Goal: Task Accomplishment & Management: Complete application form

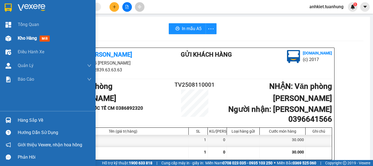
click at [24, 40] on span "Kho hàng" at bounding box center [27, 37] width 19 height 5
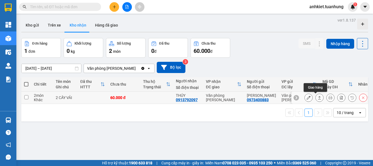
click at [315, 96] on button at bounding box center [319, 98] width 8 height 10
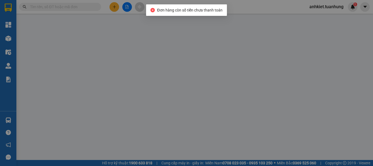
type input "0973400883"
type input "[PERSON_NAME]"
type input "0913792097"
type input "THÚY"
type input "60.000"
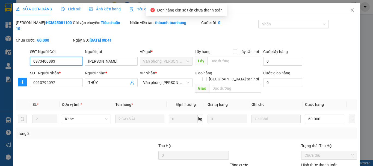
scroll to position [37, 0]
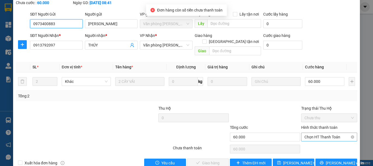
click at [321, 133] on span "Chọn HT Thanh Toán" at bounding box center [328, 137] width 49 height 8
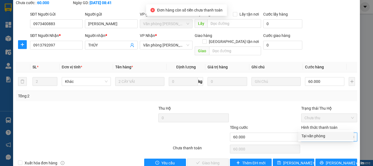
click at [314, 137] on div "Tại văn phòng" at bounding box center [325, 136] width 49 height 6
type input "0"
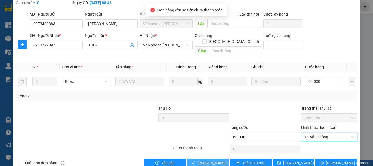
click at [213, 160] on span "[PERSON_NAME] và Giao hàng" at bounding box center [223, 163] width 52 height 6
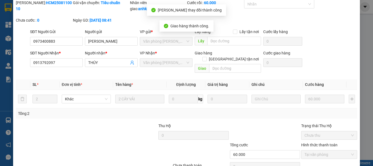
scroll to position [0, 0]
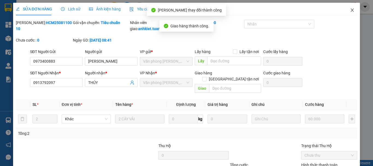
click at [350, 8] on span "Close" at bounding box center [351, 10] width 15 height 15
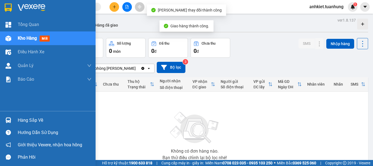
click at [23, 114] on div "Hàng sắp về" at bounding box center [48, 120] width 96 height 12
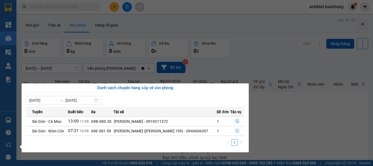
click at [235, 132] on icon "file-done" at bounding box center [237, 131] width 4 height 4
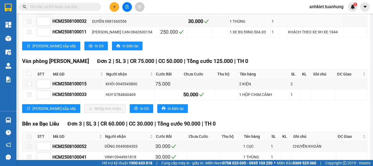
scroll to position [655, 0]
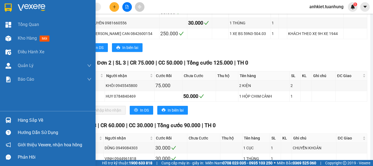
click at [44, 122] on div "Hàng sắp về" at bounding box center [55, 120] width 74 height 8
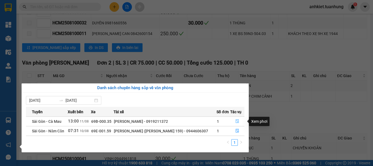
click at [235, 120] on icon "file-done" at bounding box center [237, 121] width 4 height 4
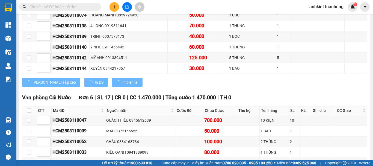
type input "[DATE]"
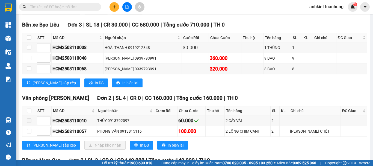
scroll to position [933, 0]
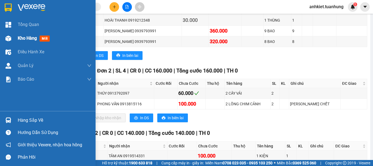
click at [22, 37] on span "Kho hàng" at bounding box center [27, 37] width 19 height 5
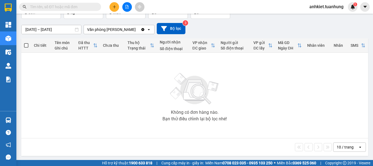
scroll to position [40, 0]
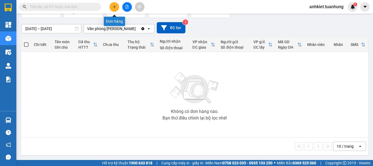
click at [118, 7] on button at bounding box center [114, 7] width 10 height 10
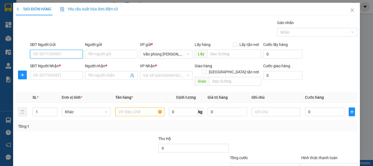
click at [58, 54] on input "SĐT Người Gửi" at bounding box center [56, 54] width 53 height 9
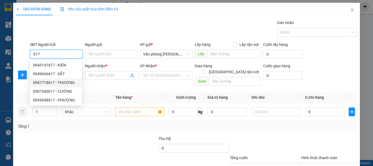
click at [64, 82] on div "0947718617 - THƯƠNG" at bounding box center [56, 82] width 46 height 6
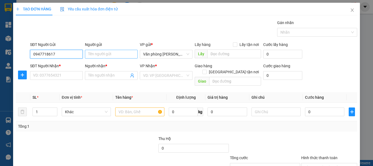
type input "0947718617"
click at [110, 54] on input "Người gửi" at bounding box center [111, 54] width 53 height 9
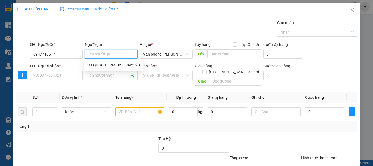
type input "4"
type input "N"
type input "/"
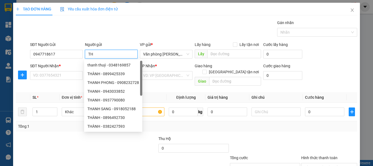
type input "T"
type input "*"
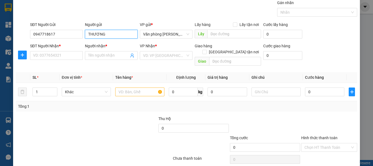
type input "THƯƠNG"
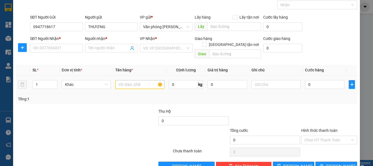
click at [51, 75] on td "1" at bounding box center [44, 84] width 29 height 18
click at [55, 45] on input "SĐT Người Nhận *" at bounding box center [56, 48] width 53 height 9
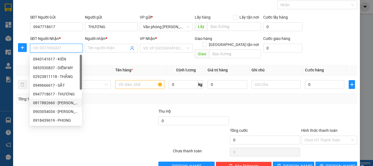
click at [68, 102] on div "0817882660 - [PERSON_NAME]" at bounding box center [56, 103] width 46 height 6
type input "0817882660"
type input "[PERSON_NAME]"
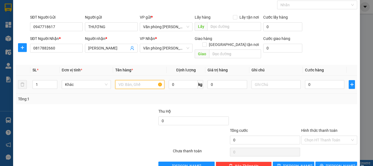
click at [132, 80] on input "text" at bounding box center [139, 84] width 49 height 9
type input "+"
type input "1 THÙNG"
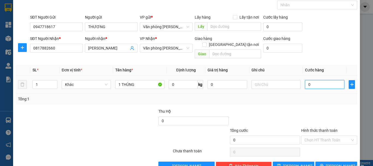
click at [311, 80] on input "0" at bounding box center [324, 84] width 39 height 9
type input "+6"
type input "6"
type input "+60"
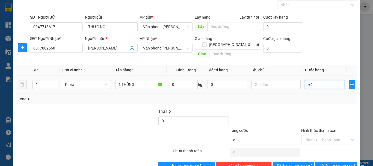
type input "60"
type input "60.000"
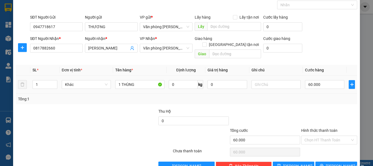
click at [315, 96] on div "Tổng: 1" at bounding box center [186, 99] width 337 height 6
click at [322, 163] on icon "printer" at bounding box center [322, 165] width 4 height 4
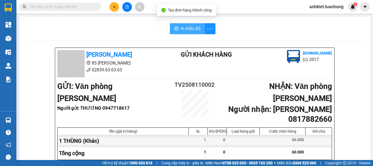
drag, startPoint x: 182, startPoint y: 30, endPoint x: 289, endPoint y: 53, distance: 109.1
click at [183, 30] on span "In mẫu A5" at bounding box center [191, 28] width 20 height 7
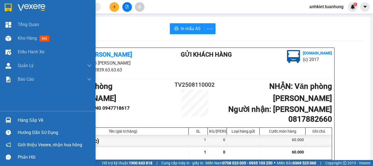
click at [14, 120] on div "Hàng sắp về" at bounding box center [48, 120] width 96 height 12
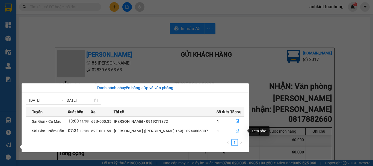
click at [239, 129] on button "button" at bounding box center [237, 130] width 14 height 9
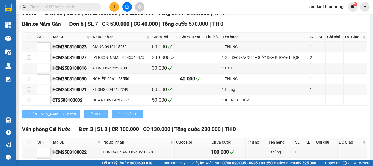
type input "[DATE]"
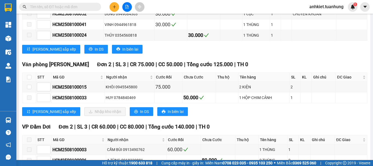
scroll to position [764, 0]
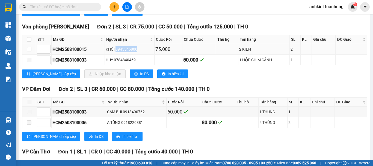
drag, startPoint x: 117, startPoint y: 57, endPoint x: 141, endPoint y: 52, distance: 24.8
click at [141, 52] on div "KHÔI 0945545800" at bounding box center [130, 49] width 48 height 6
copy div "0945545800"
click at [57, 10] on input "text" at bounding box center [62, 7] width 64 height 6
paste input "0945545800"
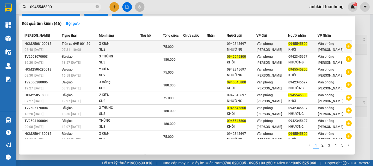
type input "0945545800"
click at [239, 48] on div "NHƯỠNG" at bounding box center [241, 50] width 29 height 6
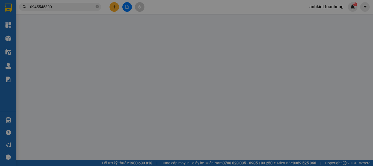
type input "0942345697"
type input "NHƯỠNG"
type input "0945545800"
type input "KHÔI"
type input "75.000"
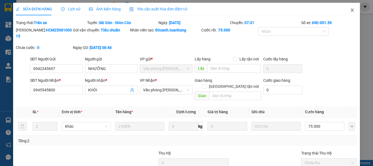
click at [350, 11] on icon "close" at bounding box center [352, 10] width 4 height 4
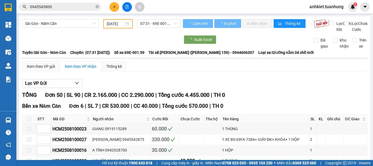
click at [62, 8] on input "0945545800" at bounding box center [62, 7] width 64 height 6
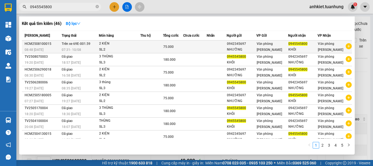
click at [198, 46] on td at bounding box center [194, 46] width 23 height 13
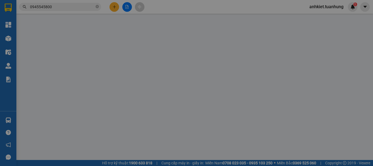
type input "0942345697"
type input "NHƯỠNG"
type input "0945545800"
type input "KHÔI"
type input "75.000"
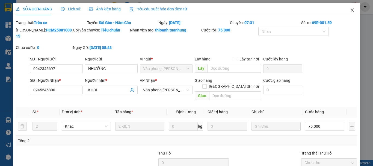
click at [351, 10] on icon "close" at bounding box center [352, 9] width 3 height 3
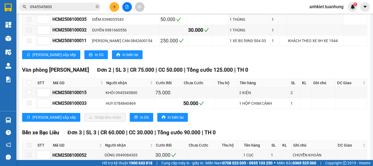
scroll to position [682, 0]
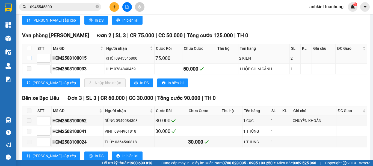
click at [27, 60] on input "checkbox" at bounding box center [29, 58] width 4 height 4
checkbox input "true"
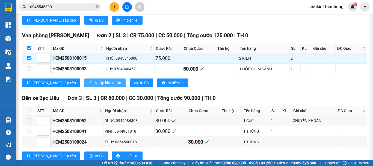
click at [95, 86] on span "Nhập kho nhận" at bounding box center [108, 83] width 26 height 6
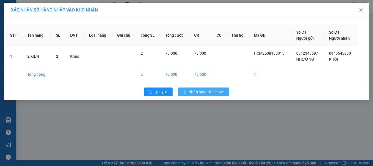
click at [206, 91] on span "Nhập hàng kho nhận" at bounding box center [206, 92] width 36 height 6
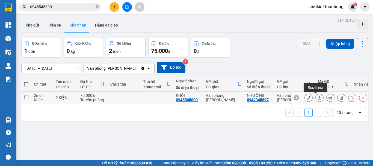
click at [317, 99] on icon at bounding box center [319, 98] width 4 height 4
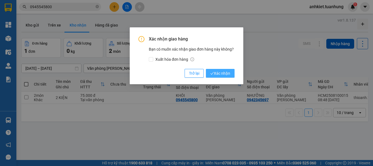
click at [220, 73] on span "Xác nhận" at bounding box center [220, 73] width 20 height 6
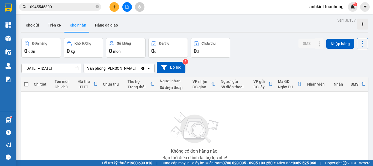
click at [116, 6] on icon "plus" at bounding box center [114, 7] width 4 height 4
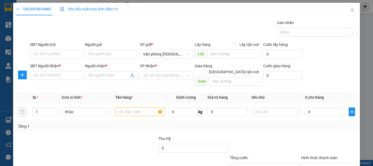
click at [63, 49] on div "SĐT Người Gửi" at bounding box center [56, 45] width 53 height 8
click at [63, 50] on input "SĐT Người Gửi" at bounding box center [56, 54] width 53 height 9
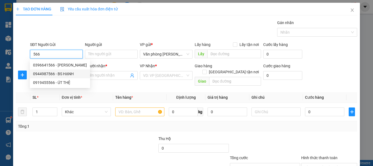
click at [66, 72] on div "0944987566 - BS HẠNH" at bounding box center [60, 74] width 54 height 6
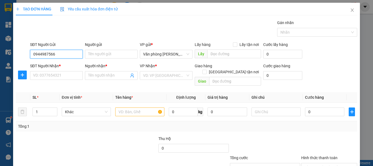
type input "0944987566"
click at [64, 63] on div "SĐT Người Nhận *" at bounding box center [56, 66] width 53 height 6
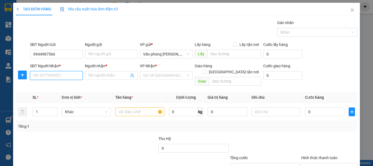
click at [64, 71] on input "SĐT Người Nhận *" at bounding box center [56, 75] width 53 height 9
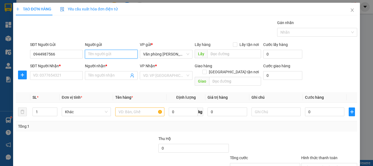
click at [97, 54] on input "Người gửi" at bounding box center [111, 54] width 53 height 9
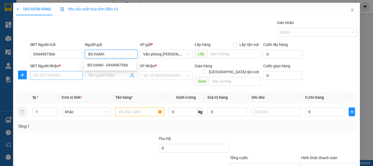
type input "BS HẠNH"
click at [56, 79] on input "SĐT Người Nhận *" at bounding box center [56, 75] width 53 height 9
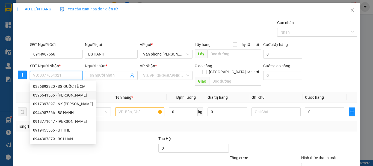
click at [59, 95] on div "0396641566 - [PERSON_NAME]" at bounding box center [63, 95] width 60 height 6
type input "0396641566"
type input "[PERSON_NAME]"
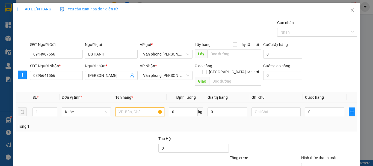
click at [139, 109] on input "text" at bounding box center [139, 111] width 49 height 9
click at [141, 107] on input "text" at bounding box center [139, 111] width 49 height 9
type input "1 HỘP"
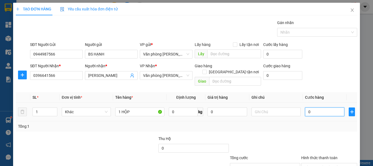
click at [324, 110] on input "0" at bounding box center [324, 111] width 39 height 9
type input "+3"
type input "3"
type input "+30"
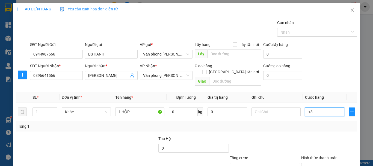
type input "30"
click at [341, 123] on div "Tổng: 1" at bounding box center [186, 126] width 337 height 6
type input "30.000"
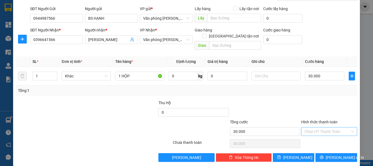
scroll to position [36, 0]
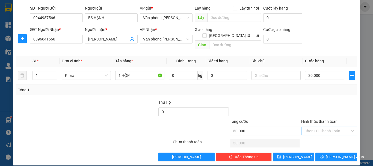
click at [320, 127] on input "Hình thức thanh toán" at bounding box center [327, 131] width 46 height 8
click at [319, 132] on div "Tại văn phòng" at bounding box center [325, 135] width 55 height 9
type input "0"
click at [335, 154] on span "[PERSON_NAME] và In" at bounding box center [345, 157] width 38 height 6
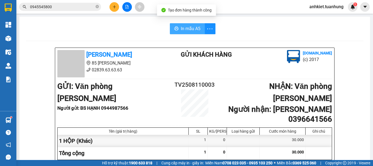
click at [178, 26] on button "In mẫu A5" at bounding box center [187, 28] width 35 height 11
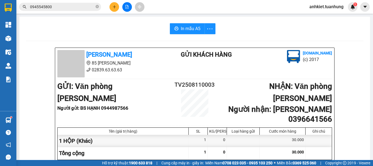
click at [185, 28] on span "In mẫu A5" at bounding box center [191, 28] width 20 height 7
click at [114, 2] on button at bounding box center [114, 7] width 10 height 10
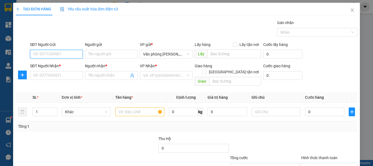
click at [70, 58] on input "SĐT Người Gửi" at bounding box center [56, 54] width 53 height 9
type input "0946335545"
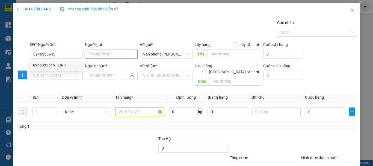
click at [116, 52] on input "Người gửi" at bounding box center [111, 54] width 53 height 9
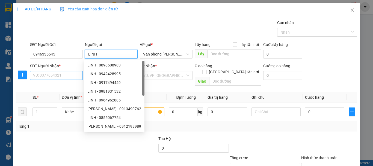
type input "LINH"
click at [65, 75] on input "SĐT Người Nhận *" at bounding box center [56, 75] width 53 height 9
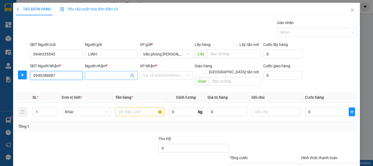
type input "0949288087"
click at [88, 74] on input "Người nhận *" at bounding box center [108, 75] width 41 height 6
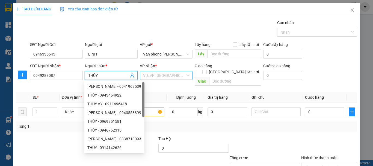
type input "THÚY"
click at [162, 73] on input "search" at bounding box center [164, 75] width 42 height 8
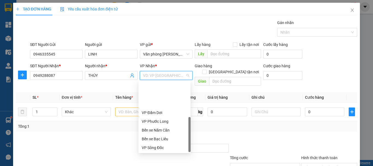
scroll to position [35, 0]
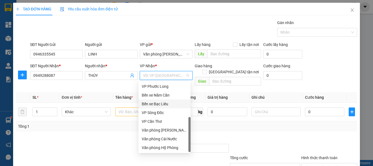
click at [163, 105] on div "Bến xe Bạc Liêu" at bounding box center [165, 104] width 46 height 6
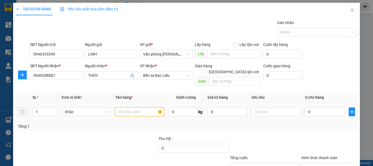
click at [124, 107] on input "text" at bounding box center [139, 111] width 49 height 9
type input "+"
type input "1 THÙNG"
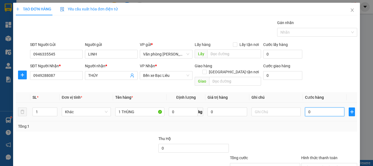
click at [312, 107] on input "0" at bounding box center [324, 111] width 39 height 9
type input "+3"
type input "3"
type input "+30"
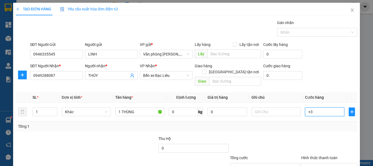
type input "30"
click at [299, 123] on div "Tổng: 1" at bounding box center [186, 126] width 337 height 6
type input "30.000"
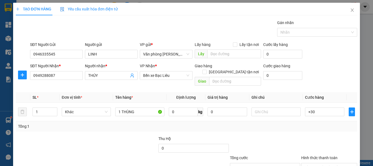
type input "30.000"
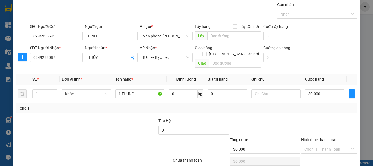
scroll to position [36, 0]
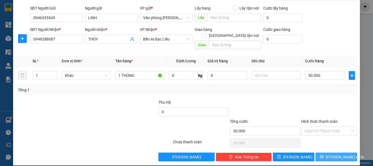
click at [328, 152] on button "[PERSON_NAME] và In" at bounding box center [336, 156] width 42 height 9
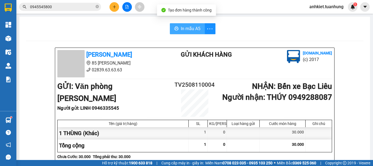
click at [175, 31] on icon "printer" at bounding box center [176, 28] width 4 height 4
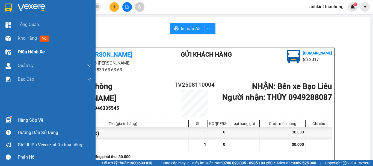
drag, startPoint x: 16, startPoint y: 35, endPoint x: 83, endPoint y: 46, distance: 68.1
click at [16, 35] on div "Kho hàng mới" at bounding box center [48, 38] width 96 height 14
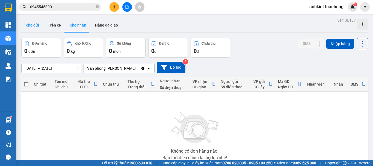
click at [34, 29] on button "Kho gửi" at bounding box center [32, 25] width 22 height 13
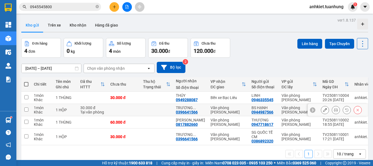
click at [26, 108] on input "checkbox" at bounding box center [26, 109] width 4 height 4
checkbox input "true"
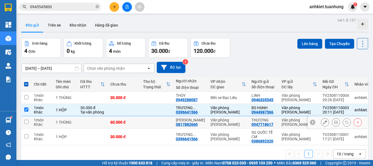
click at [28, 123] on input "checkbox" at bounding box center [26, 122] width 4 height 4
checkbox input "true"
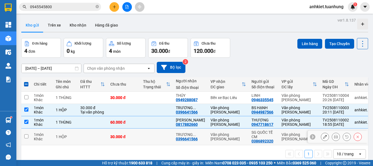
click at [25, 137] on input "checkbox" at bounding box center [26, 136] width 4 height 4
checkbox input "true"
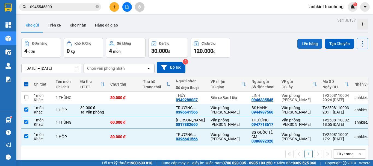
click at [310, 43] on button "Lên hàng" at bounding box center [309, 44] width 25 height 10
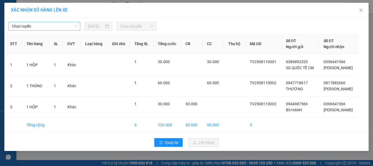
click at [50, 27] on span "Chọn tuyến" at bounding box center [44, 26] width 65 height 8
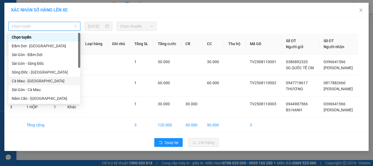
click at [29, 81] on div "Cà Mau - [GEOGRAPHIC_DATA]" at bounding box center [44, 81] width 65 height 6
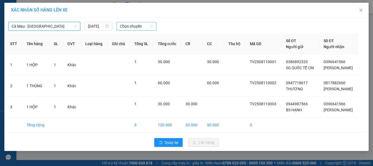
click at [141, 24] on span "Chọn chuyến" at bounding box center [137, 26] width 34 height 8
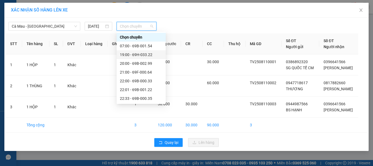
click at [141, 55] on div "19:00 - 69H-033.22" at bounding box center [141, 55] width 43 height 6
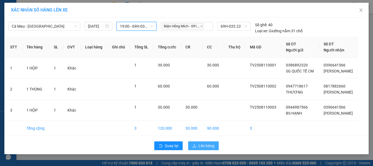
click at [207, 143] on span "Lên hàng" at bounding box center [206, 145] width 16 height 6
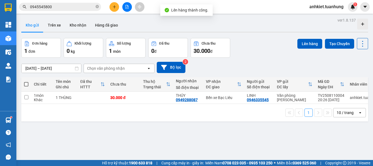
click at [27, 85] on span at bounding box center [26, 84] width 4 height 4
click at [26, 81] on input "checkbox" at bounding box center [26, 81] width 0 height 0
checkbox input "true"
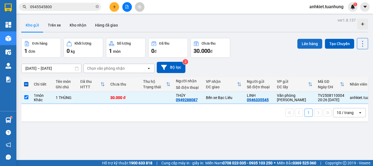
click at [305, 45] on button "Lên hàng" at bounding box center [309, 44] width 25 height 10
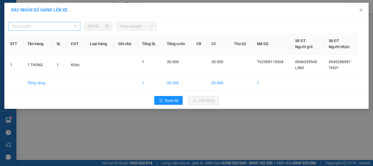
click at [53, 26] on span "Chọn tuyến" at bounding box center [44, 26] width 65 height 8
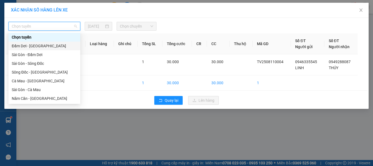
click at [44, 47] on div "Đầm Dơi - [GEOGRAPHIC_DATA]" at bounding box center [44, 46] width 65 height 6
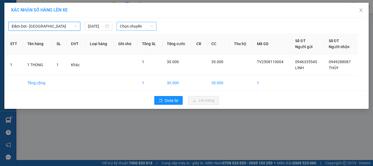
click at [131, 28] on span "Chọn chuyến" at bounding box center [137, 26] width 34 height 8
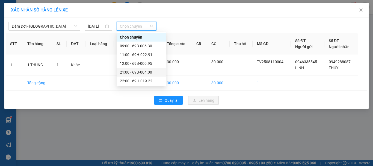
click at [138, 72] on div "21:00 - 69B-004.00" at bounding box center [141, 72] width 43 height 6
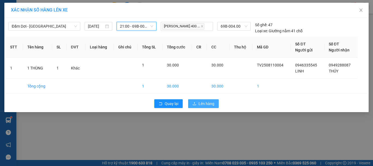
click at [217, 106] on button "Lên hàng" at bounding box center [203, 103] width 31 height 9
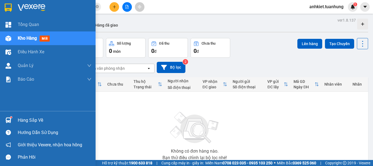
click at [26, 116] on div "Hàng sắp về" at bounding box center [55, 120] width 74 height 8
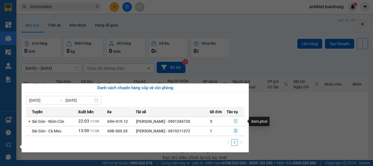
click at [235, 122] on icon "file-done" at bounding box center [236, 121] width 4 height 4
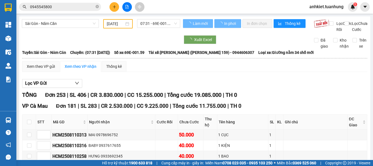
type input "[DATE]"
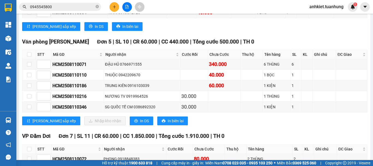
scroll to position [2784, 0]
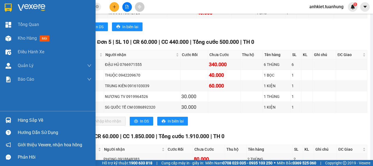
click at [16, 119] on div "Hàng sắp về" at bounding box center [48, 120] width 96 height 12
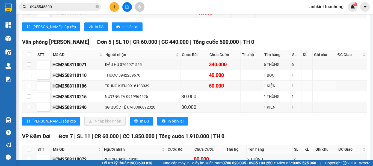
click at [284, 97] on section "Kết quả tìm kiếm ( 46 ) Bộ lọc Mã ĐH Trạng thái Món hàng Thu hộ Tổng cước Chưa …" at bounding box center [186, 83] width 373 height 166
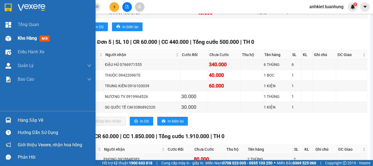
click at [20, 34] on div "Kho hàng mới" at bounding box center [55, 38] width 74 height 14
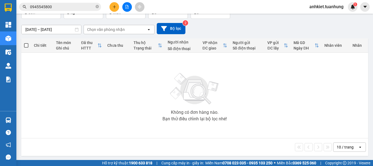
scroll to position [40, 0]
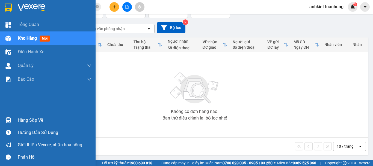
click at [37, 117] on div "Hàng sắp về" at bounding box center [55, 120] width 74 height 8
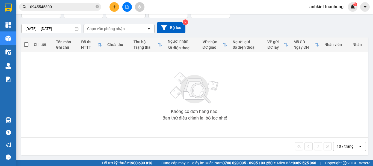
click at [144, 62] on section "Kết quả tìm kiếm ( 46 ) Bộ lọc Mã ĐH Trạng thái Món hàng Thu hộ Tổng cước Chưa …" at bounding box center [186, 83] width 373 height 166
